Goal: Task Accomplishment & Management: Complete application form

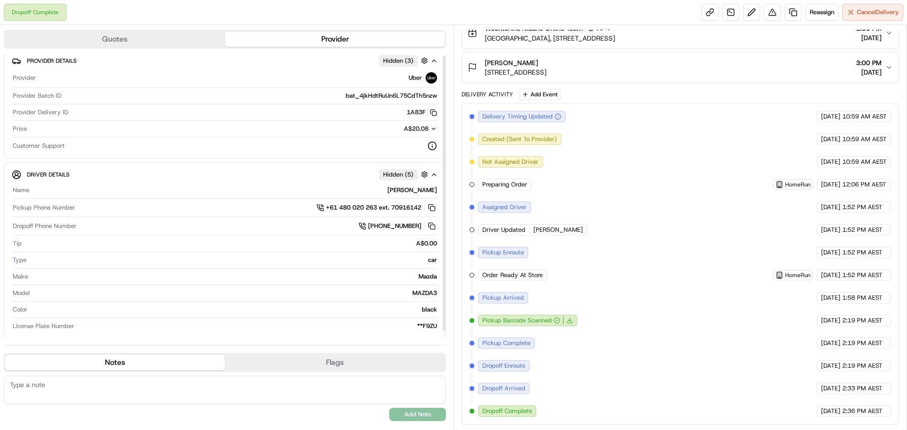
scroll to position [9, 0]
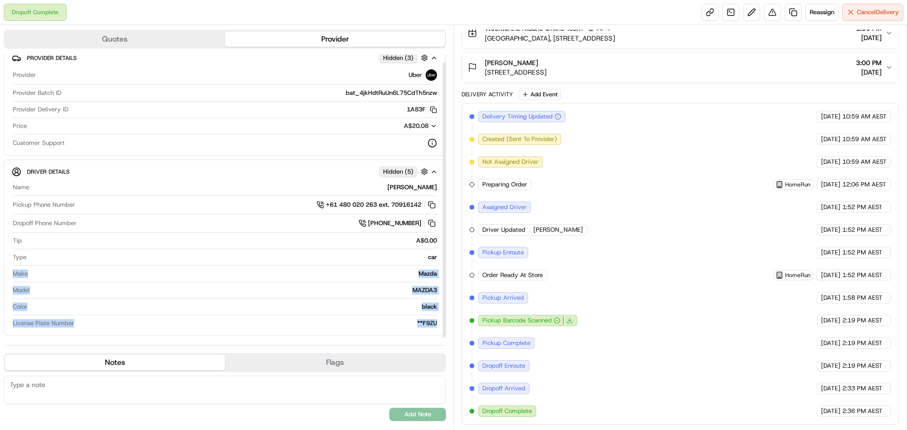
drag, startPoint x: 436, startPoint y: 324, endPoint x: 342, endPoint y: 263, distance: 112.4
click at [342, 263] on div "Name [PERSON_NAME] Pickup Phone Number +61 480 020 263 ext. 70916142 Dropoff Ph…" at bounding box center [225, 256] width 426 height 152
click at [384, 281] on div "Make Mazda" at bounding box center [225, 276] width 424 height 13
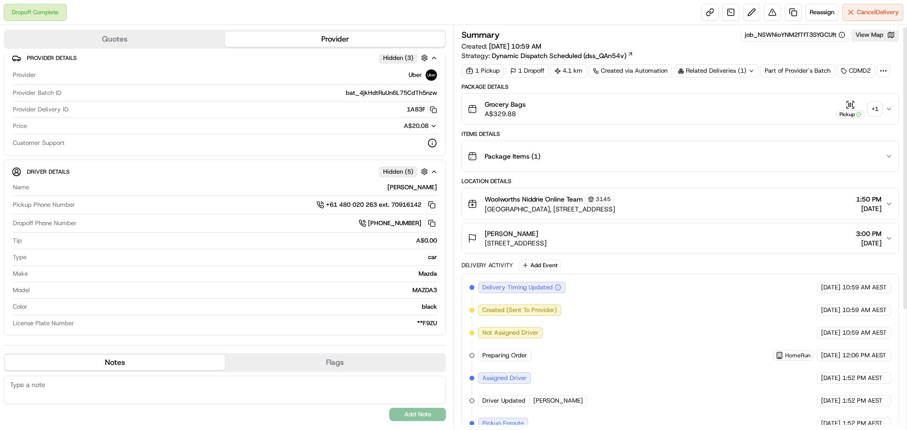
scroll to position [0, 0]
click at [791, 11] on link at bounding box center [793, 12] width 17 height 17
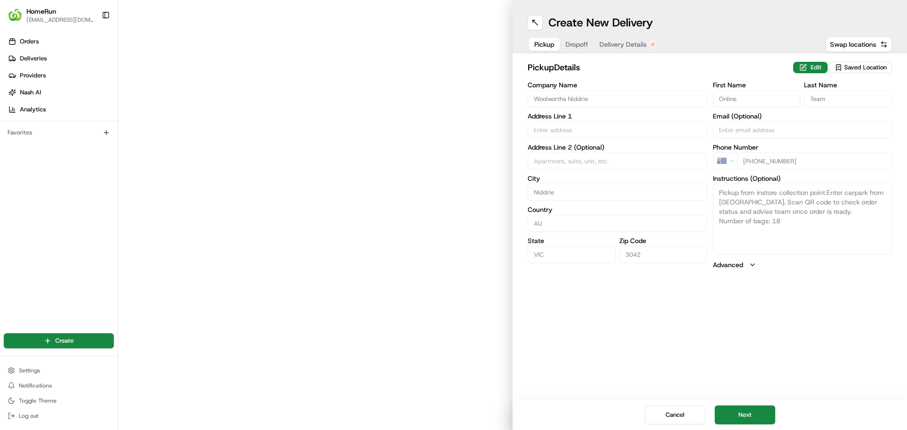
type input "Niddrie Central Shopping Centre, Cnr Hoffmans & Keilor Road"
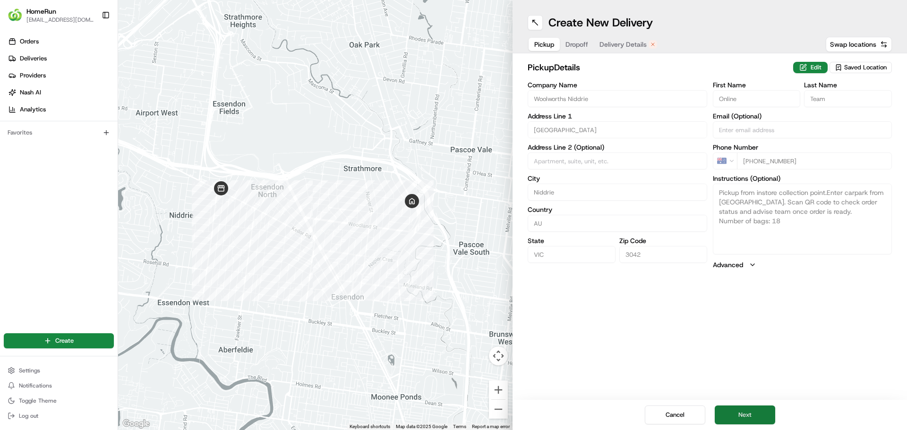
click at [769, 411] on button "Next" at bounding box center [745, 415] width 60 height 19
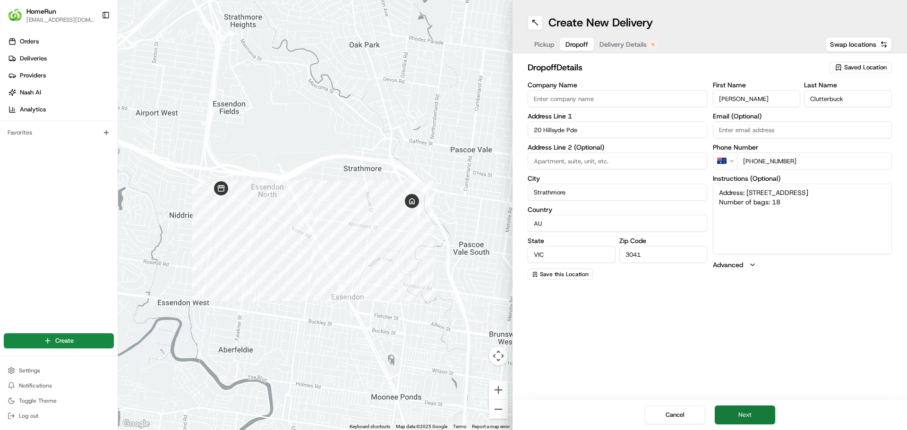
click at [751, 411] on button "Next" at bounding box center [745, 415] width 60 height 19
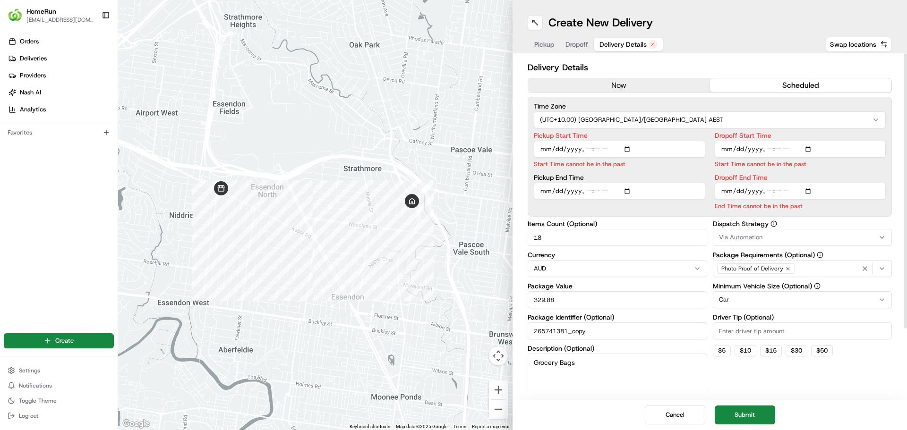
click at [549, 150] on input "Pickup Start Time" at bounding box center [620, 149] width 172 height 17
click at [588, 150] on input "Pickup Start Time" at bounding box center [620, 149] width 172 height 17
type input "2025-08-22T09:45"
click at [727, 150] on input "Dropoff Start Time" at bounding box center [801, 149] width 172 height 17
click at [766, 149] on input "Dropoff Start Time" at bounding box center [801, 149] width 172 height 17
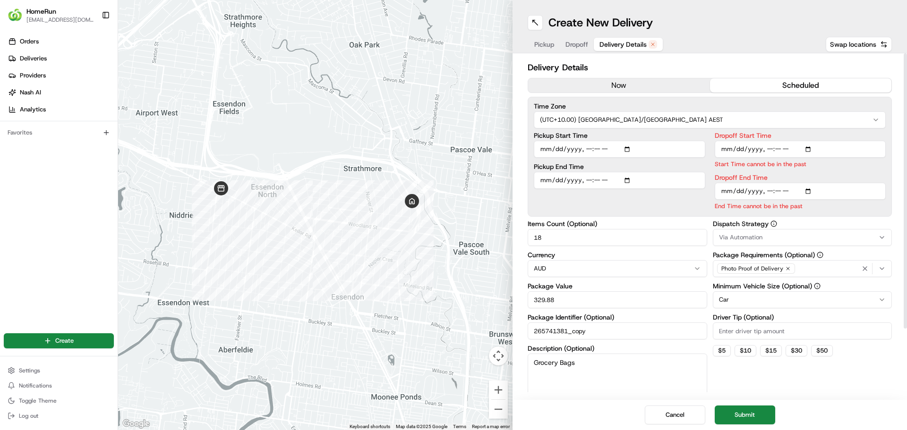
type input "[DATE]T10:00"
click at [767, 189] on input "Dropoff End Time" at bounding box center [801, 191] width 172 height 17
click at [741, 409] on button "Submit" at bounding box center [745, 415] width 60 height 19
click at [724, 193] on input "Dropoff End Time" at bounding box center [801, 191] width 172 height 17
type input "[DATE]T10:30"
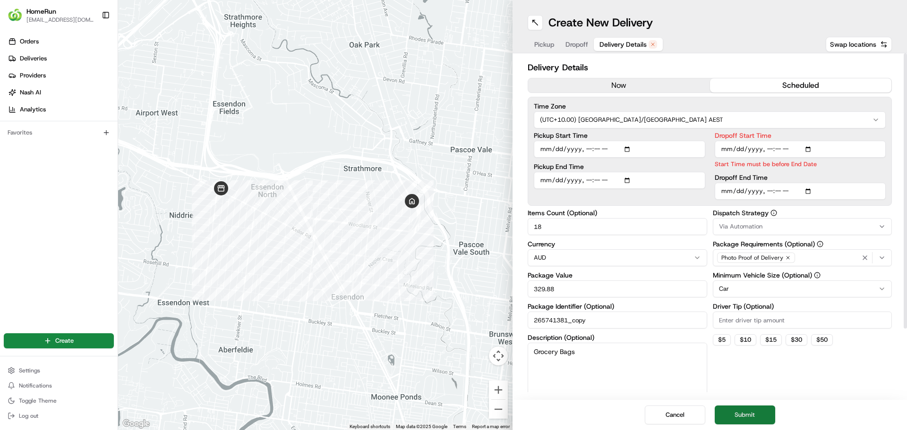
click at [755, 414] on button "Submit" at bounding box center [745, 415] width 60 height 19
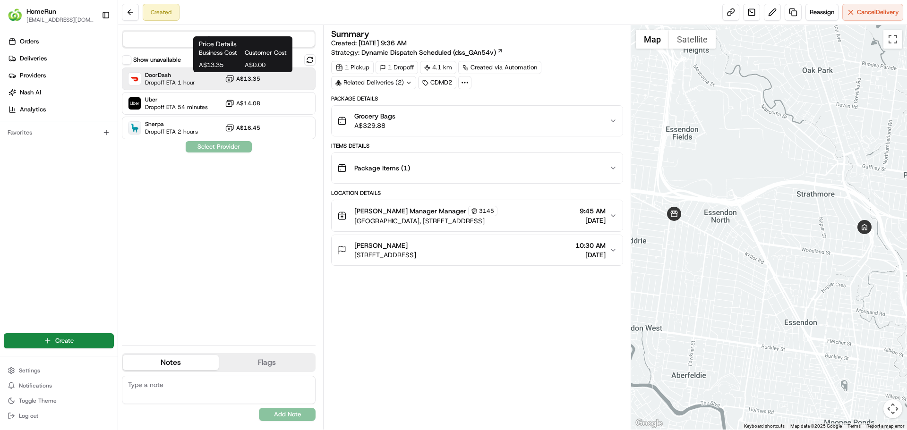
click at [247, 82] on span "A$13.35" at bounding box center [248, 79] width 24 height 8
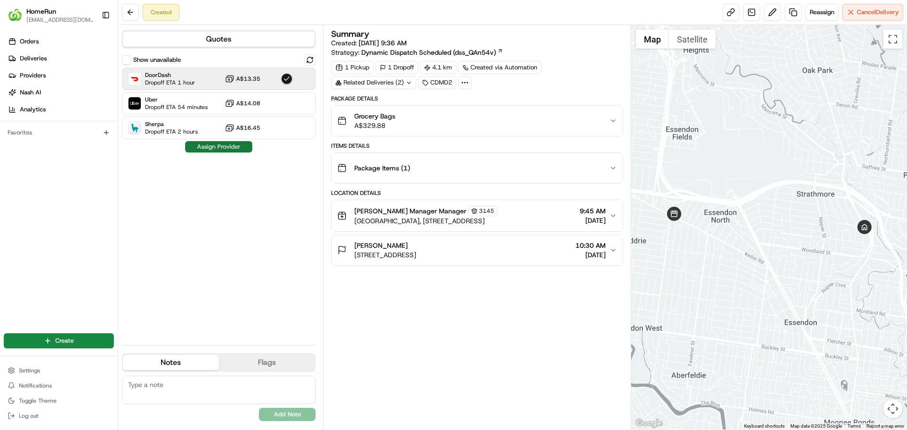
click at [216, 145] on button "Assign Provider" at bounding box center [218, 146] width 67 height 11
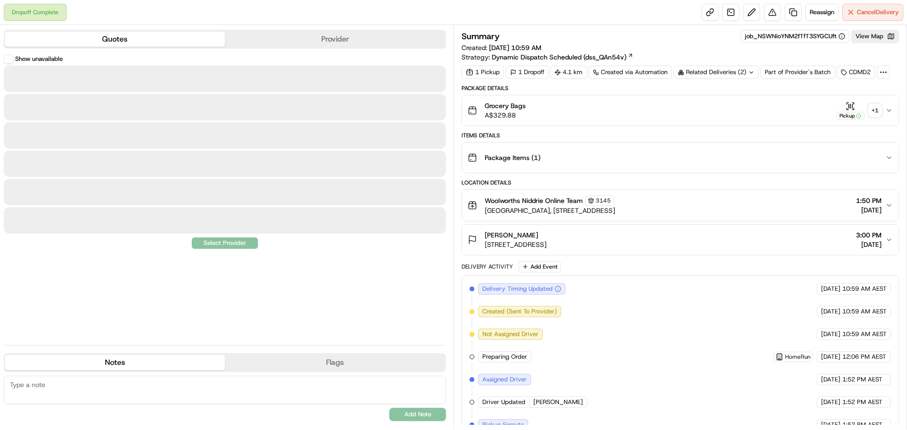
click at [137, 33] on button "Quotes" at bounding box center [115, 39] width 220 height 15
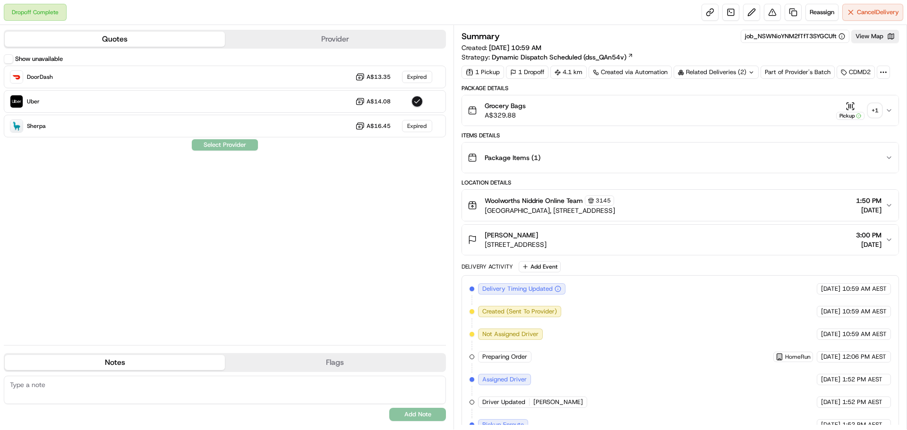
click at [309, 42] on button "Provider" at bounding box center [335, 39] width 220 height 15
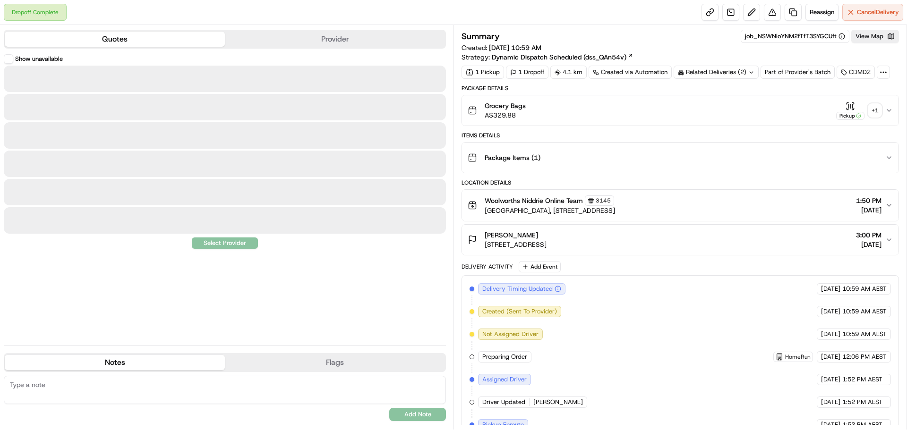
click at [123, 37] on button "Quotes" at bounding box center [115, 39] width 220 height 15
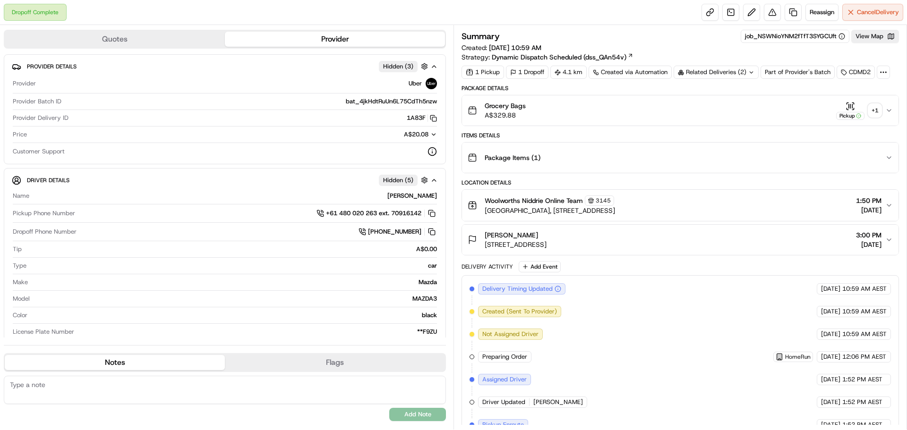
click at [292, 36] on button "Provider" at bounding box center [335, 39] width 220 height 15
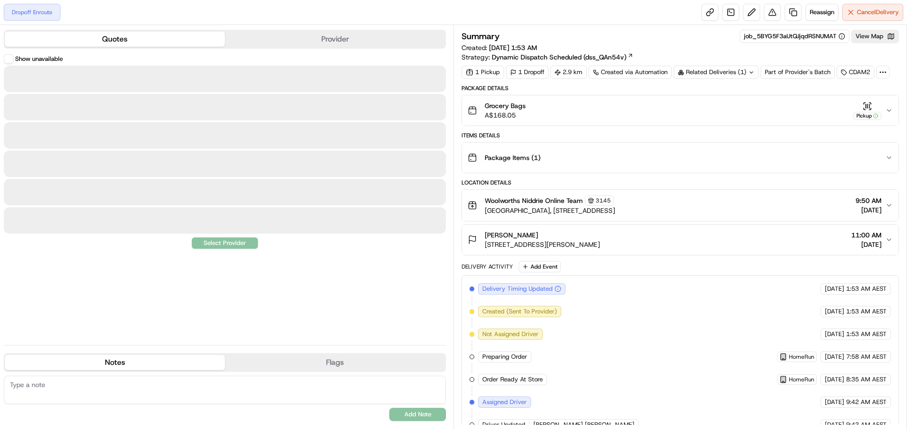
click at [125, 46] on button "Quotes" at bounding box center [115, 39] width 220 height 15
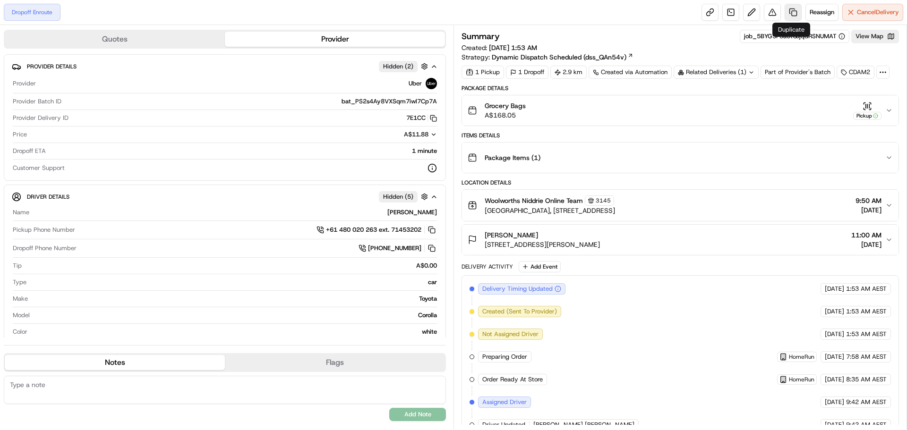
click at [790, 12] on link at bounding box center [793, 12] width 17 height 17
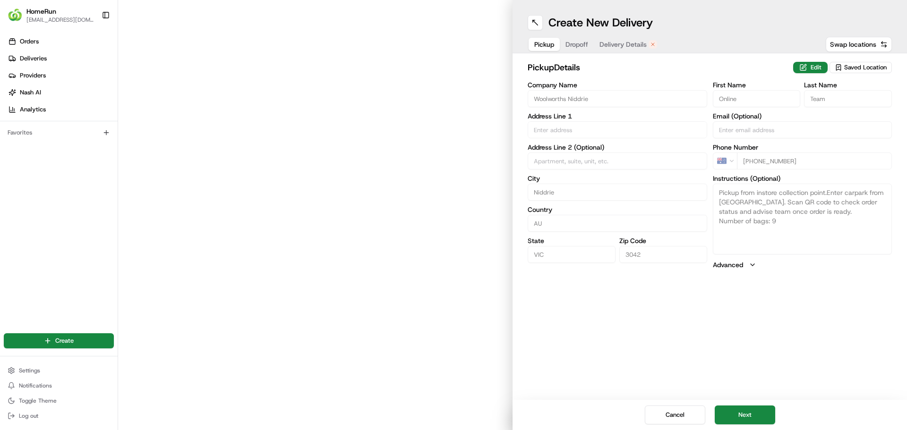
type input "[GEOGRAPHIC_DATA]"
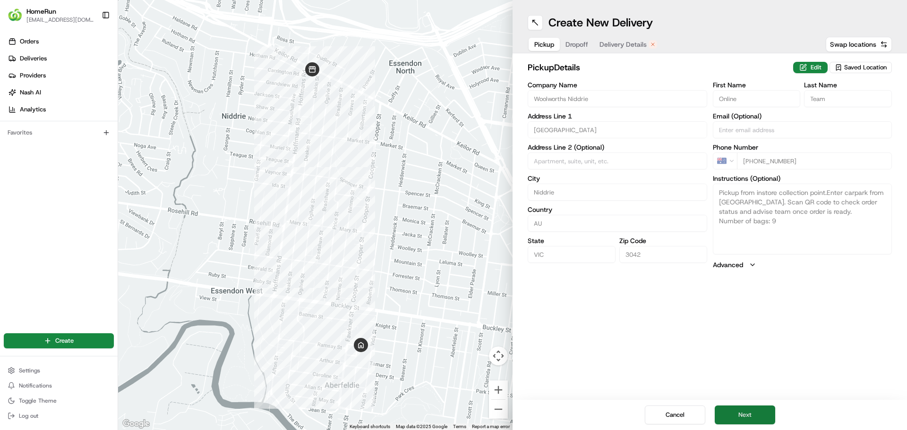
click at [736, 413] on button "Next" at bounding box center [745, 415] width 60 height 19
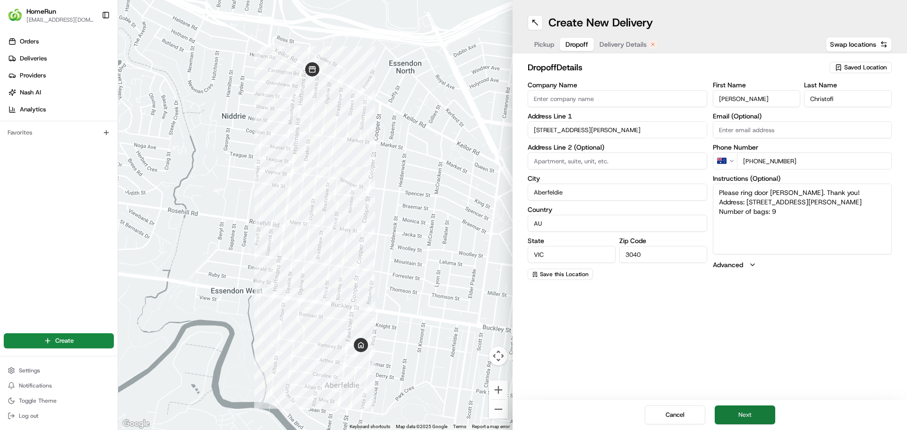
click at [737, 417] on button "Next" at bounding box center [745, 415] width 60 height 19
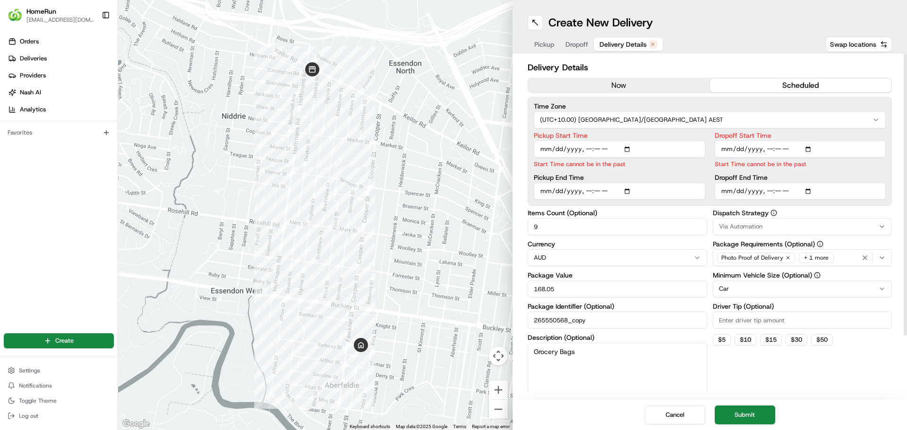
click at [585, 147] on input "Pickup Start Time" at bounding box center [620, 149] width 172 height 17
type input "[DATE]T10:00"
click at [778, 148] on input "Dropoff Start Time" at bounding box center [801, 149] width 172 height 17
type input "[DATE]T10:10"
click at [766, 190] on div "Dropoff Start Time Dropoff End Time" at bounding box center [801, 166] width 172 height 68
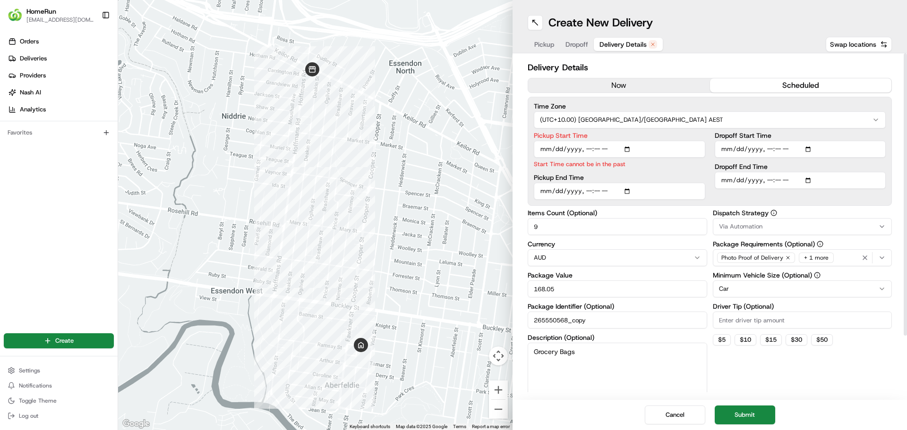
type input "[DATE]T10:30"
click at [720, 412] on button "Submit" at bounding box center [745, 415] width 60 height 19
click at [600, 149] on input "Pickup Start Time" at bounding box center [620, 149] width 172 height 17
type input "[DATE]T10:05"
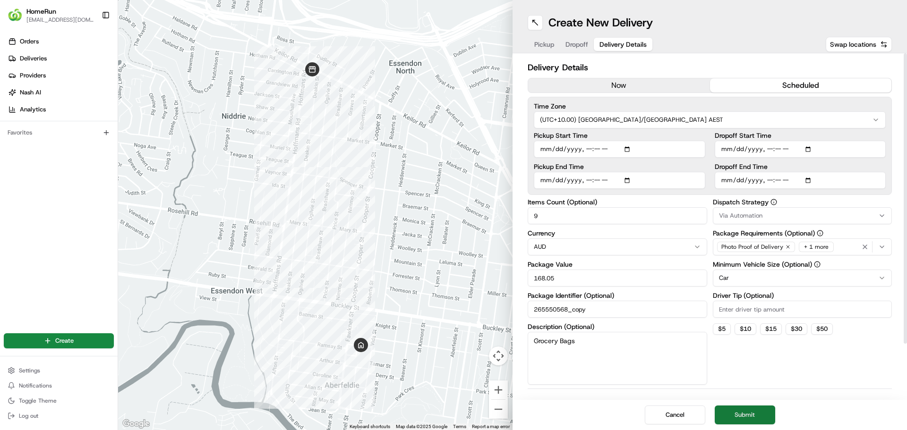
click at [736, 419] on button "Submit" at bounding box center [745, 415] width 60 height 19
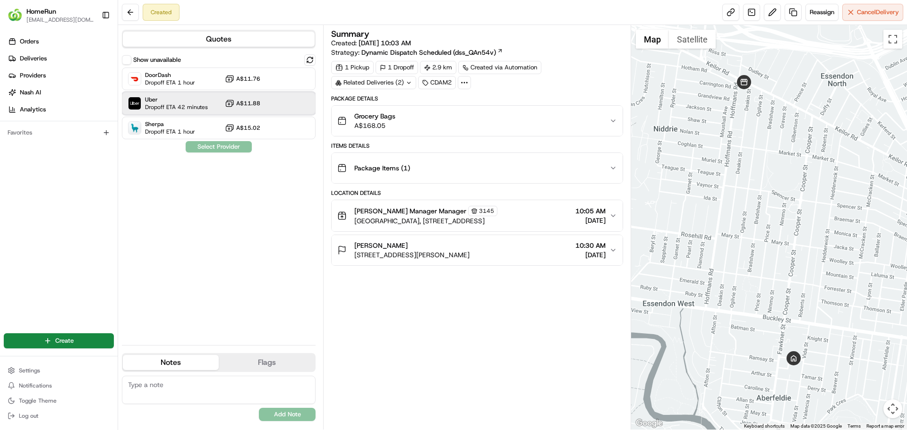
click at [197, 101] on span "Uber" at bounding box center [176, 100] width 63 height 8
click at [210, 146] on button "Assign Provider" at bounding box center [218, 146] width 67 height 11
